Goal: Book appointment/travel/reservation

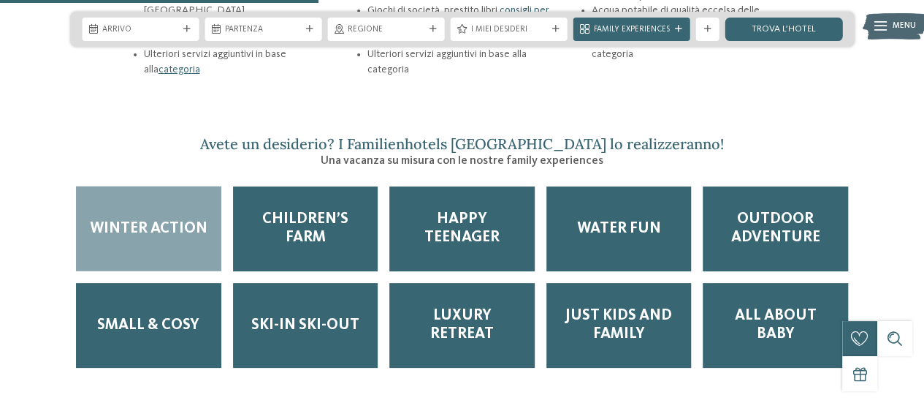
scroll to position [1860, 0]
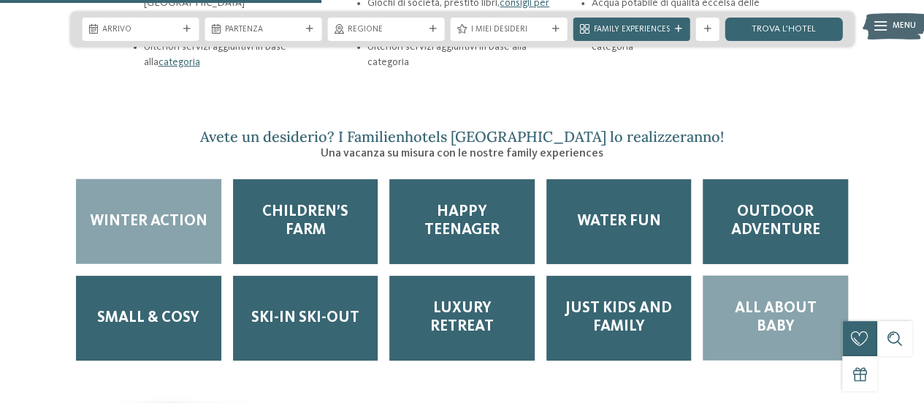
click at [747, 300] on span "All about baby" at bounding box center [776, 318] width 122 height 37
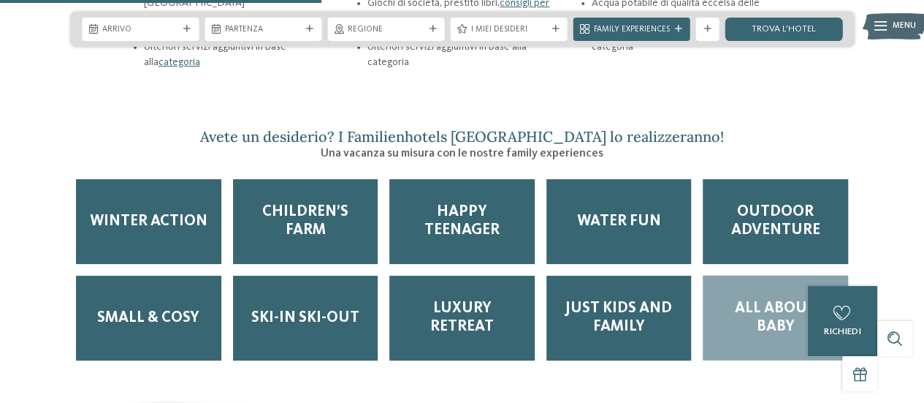
click at [747, 300] on span "All about baby" at bounding box center [776, 318] width 122 height 37
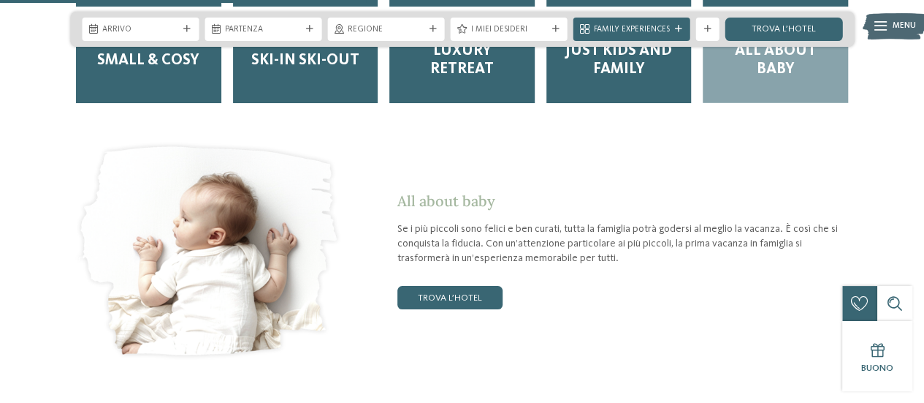
scroll to position [2072, 0]
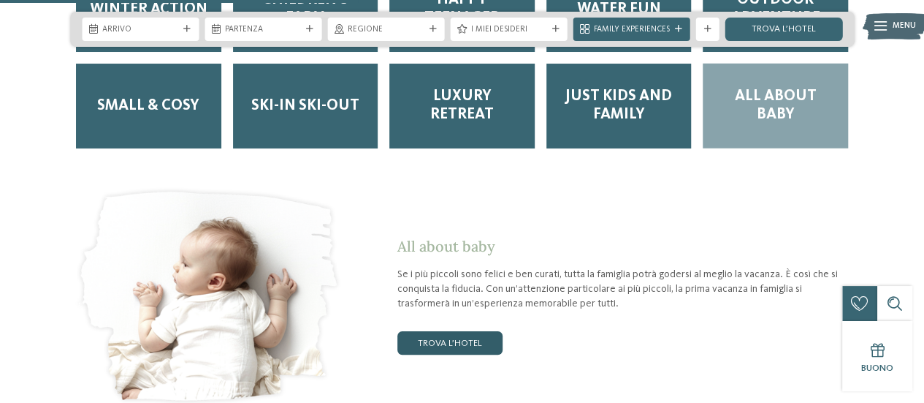
click at [421, 331] on link "trova l’hotel" at bounding box center [449, 342] width 105 height 23
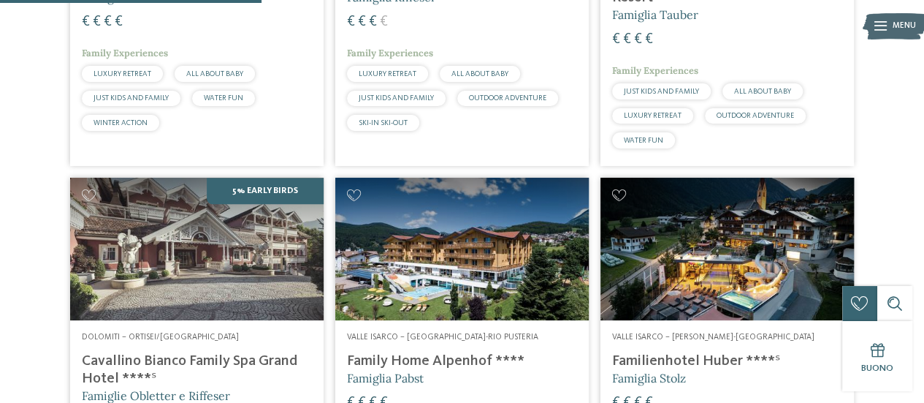
scroll to position [653, 0]
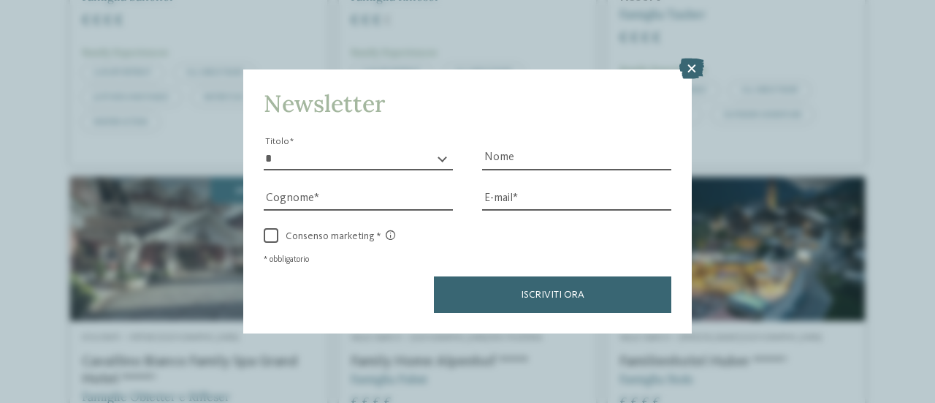
drag, startPoint x: 934, startPoint y: 72, endPoint x: 926, endPoint y: 123, distance: 52.6
click at [691, 61] on icon at bounding box center [691, 68] width 25 height 20
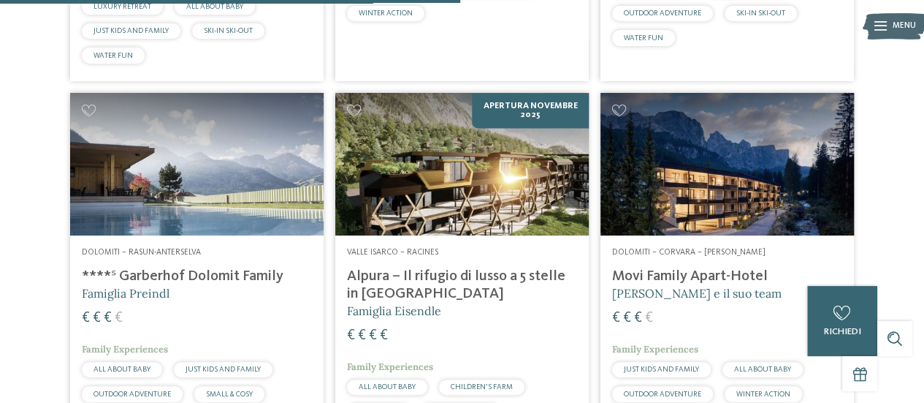
scroll to position [1105, 0]
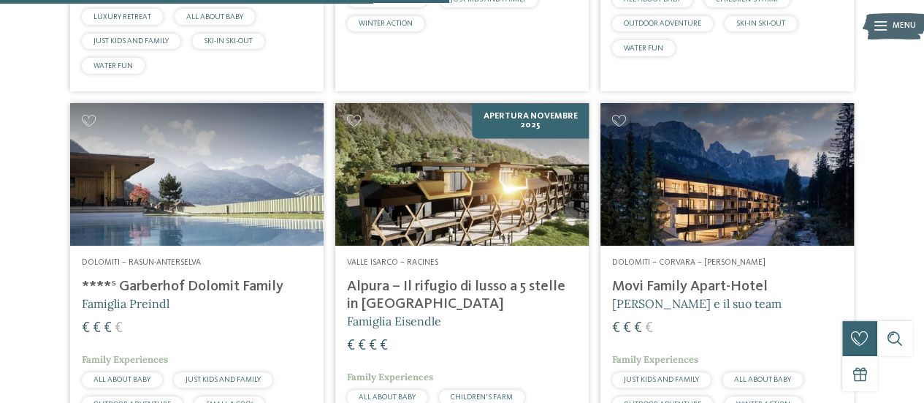
click at [526, 192] on img at bounding box center [462, 174] width 254 height 142
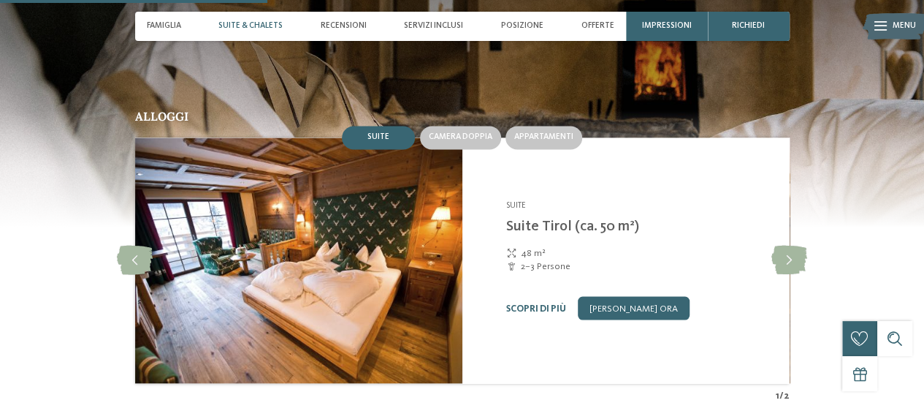
scroll to position [1103, 0]
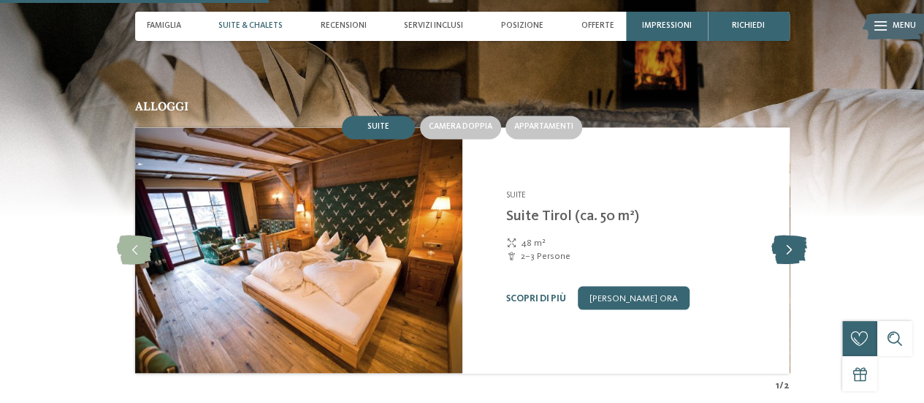
click at [788, 245] on icon at bounding box center [790, 249] width 36 height 29
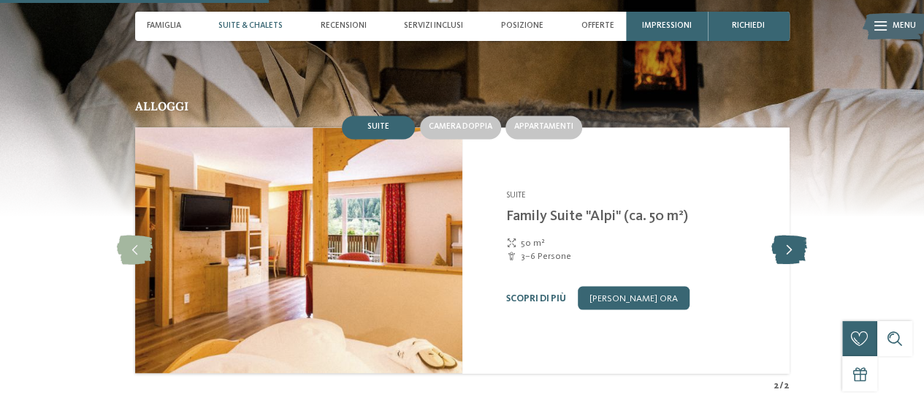
click at [788, 245] on icon at bounding box center [790, 249] width 36 height 29
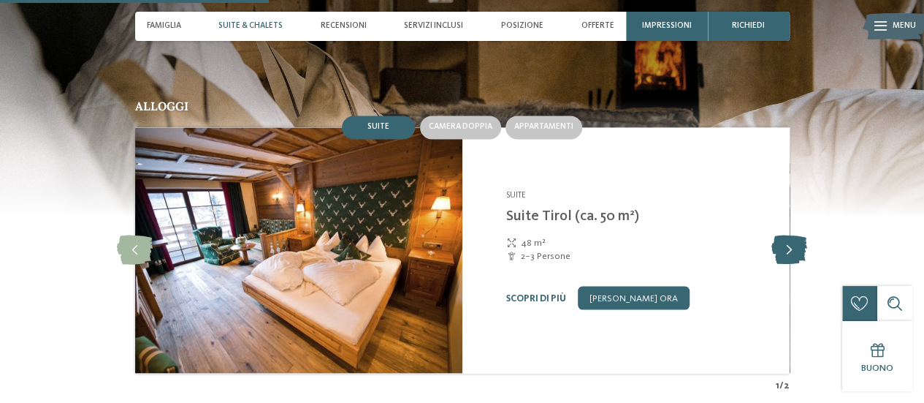
click at [788, 245] on icon at bounding box center [790, 249] width 36 height 29
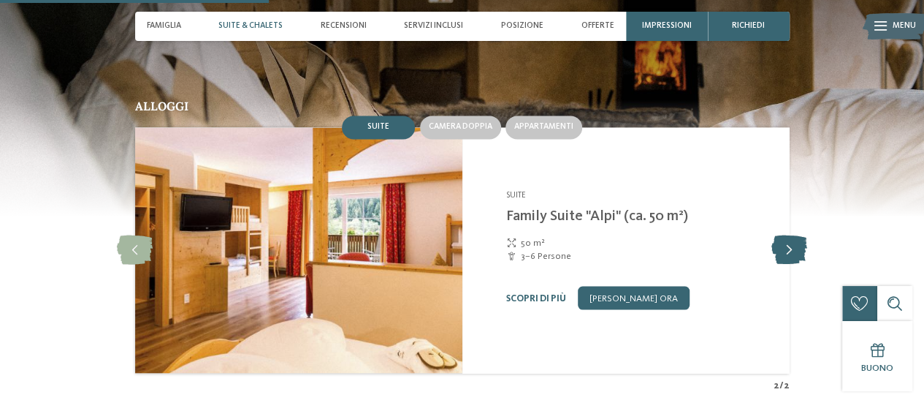
click at [788, 245] on icon at bounding box center [790, 249] width 36 height 29
